Goal: Information Seeking & Learning: Learn about a topic

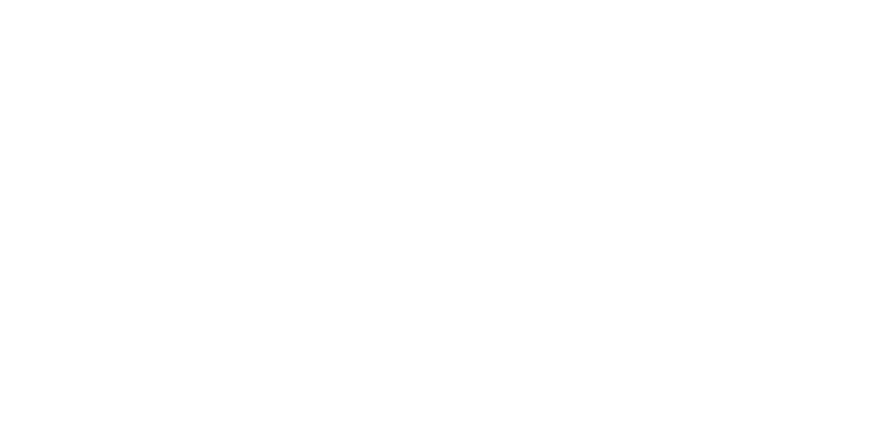
select select "******"
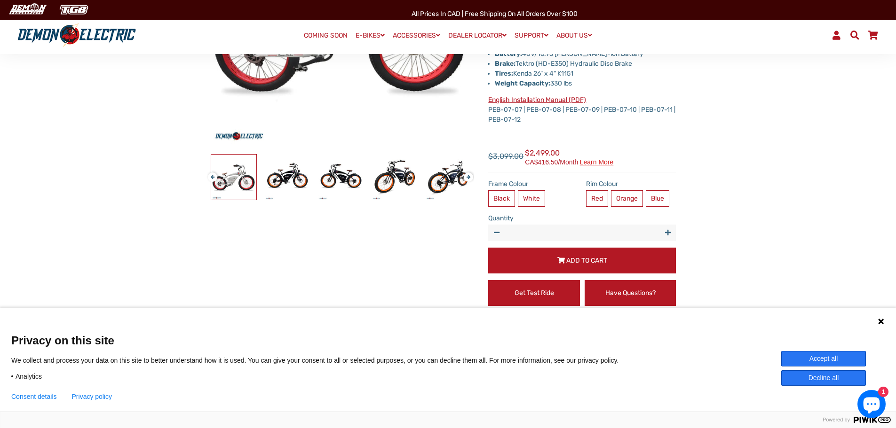
scroll to position [282, 0]
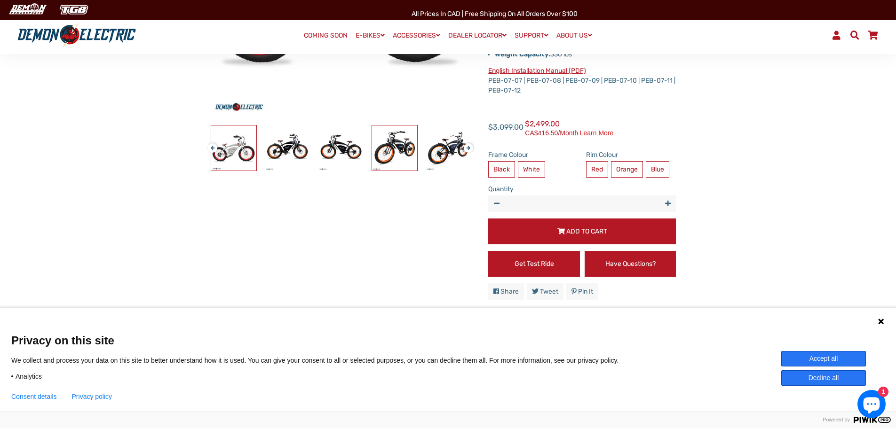
click at [390, 150] on img at bounding box center [394, 148] width 45 height 45
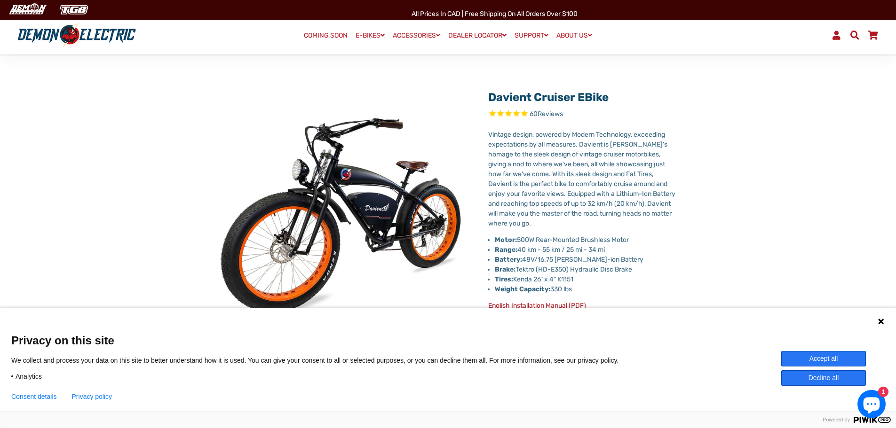
scroll to position [94, 0]
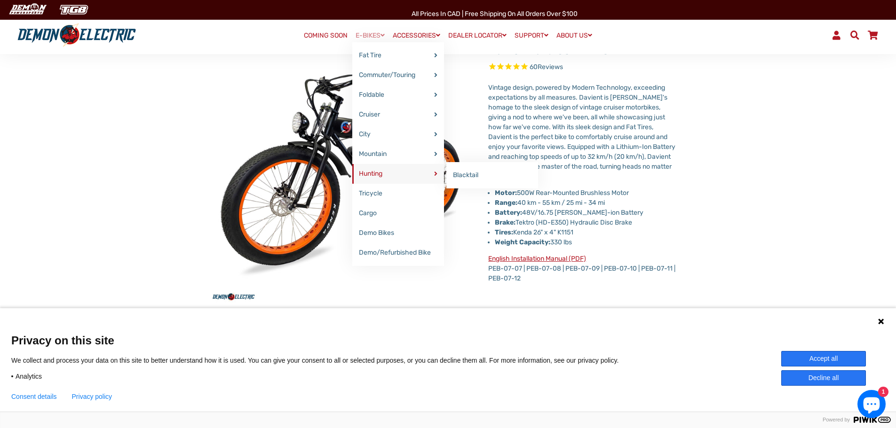
click at [372, 173] on link "Hunting" at bounding box center [398, 174] width 92 height 20
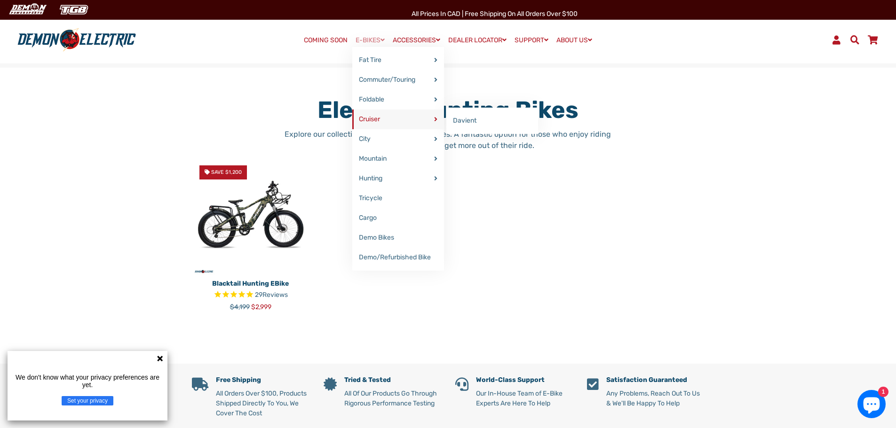
click at [369, 118] on link "Cruiser" at bounding box center [398, 120] width 92 height 20
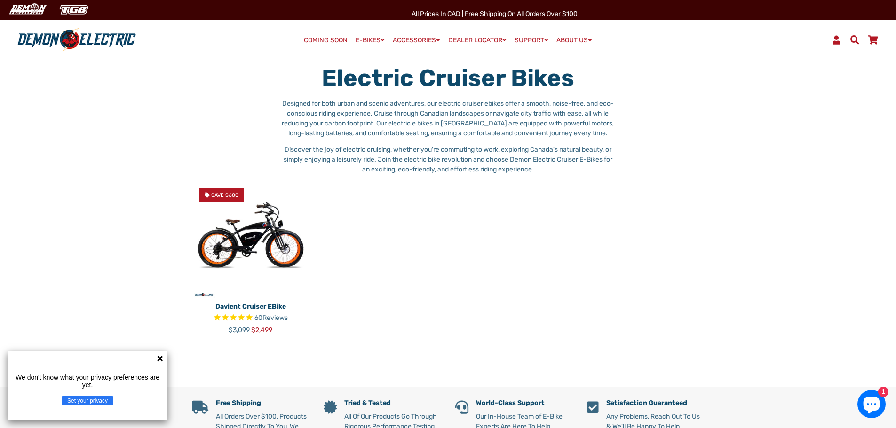
scroll to position [47, 0]
